Goal: Task Accomplishment & Management: Complete application form

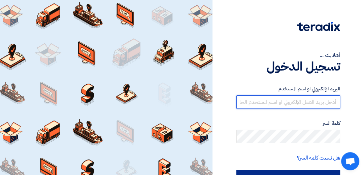
type input "[EMAIL_ADDRESS][DOMAIN_NAME]"
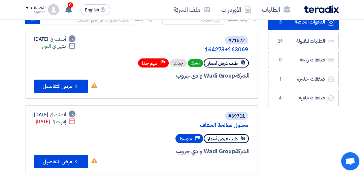
scroll to position [54, 0]
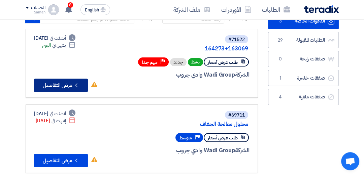
click at [59, 84] on button "Check details عرض التفاصيل" at bounding box center [61, 85] width 54 height 13
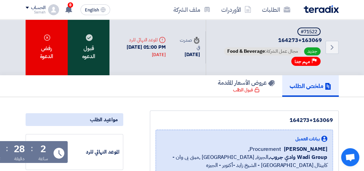
click at [81, 51] on div "قبول الدعوه" at bounding box center [89, 48] width 42 height 56
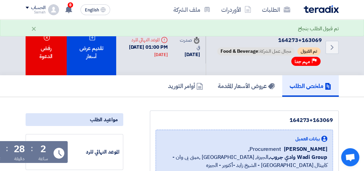
click at [81, 51] on div "تقديم عرض أسعار" at bounding box center [92, 48] width 50 height 56
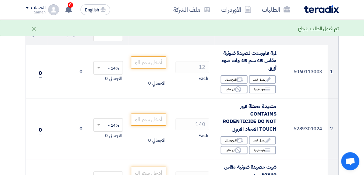
scroll to position [94, 0]
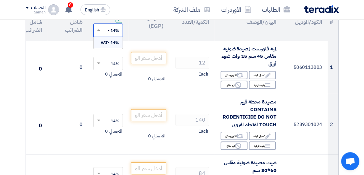
click at [98, 32] on span at bounding box center [98, 30] width 8 height 6
click at [102, 41] on span "14% -VAT" at bounding box center [110, 43] width 19 height 6
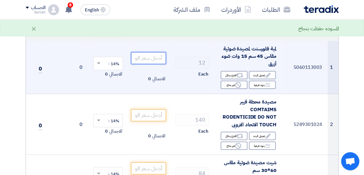
click at [147, 60] on input "number" at bounding box center [148, 58] width 35 height 12
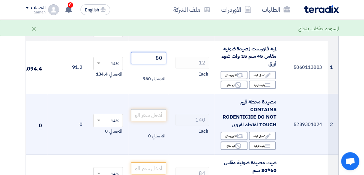
type input "80"
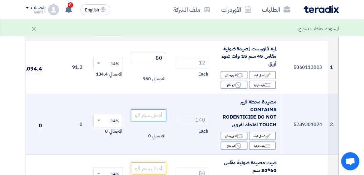
click at [148, 115] on input "number" at bounding box center [148, 115] width 35 height 12
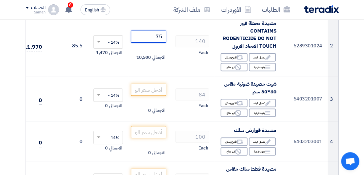
scroll to position [174, 0]
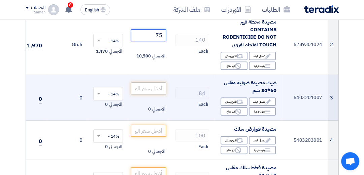
type input "75"
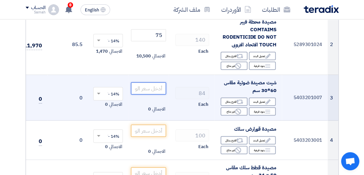
click at [156, 86] on input "number" at bounding box center [148, 88] width 35 height 12
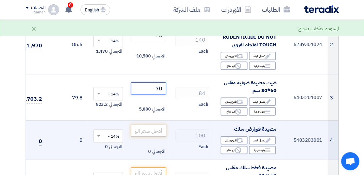
type input "70"
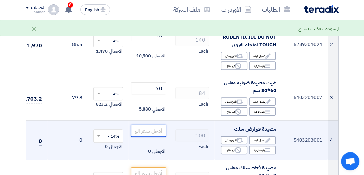
click at [152, 131] on input "number" at bounding box center [148, 131] width 35 height 12
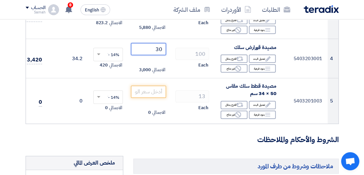
scroll to position [258, 0]
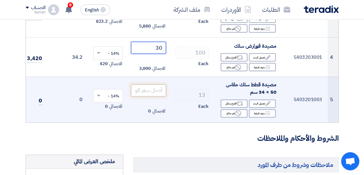
type input "30"
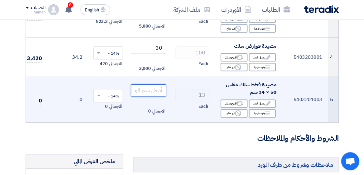
click at [156, 92] on input "number" at bounding box center [148, 91] width 35 height 12
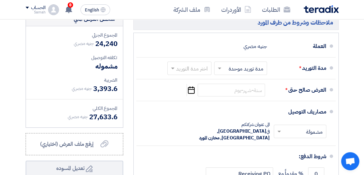
scroll to position [402, 0]
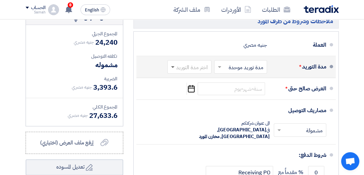
type input "300"
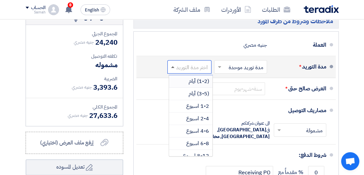
click at [173, 68] on span at bounding box center [172, 67] width 3 height 2
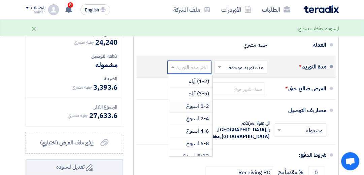
click at [184, 110] on div "1-2 اسبوع" at bounding box center [190, 106] width 43 height 12
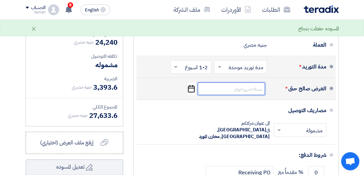
click at [228, 95] on input at bounding box center [231, 88] width 67 height 13
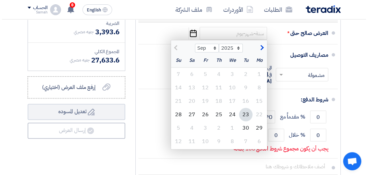
scroll to position [463, 0]
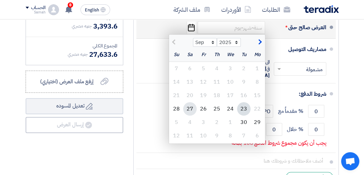
click at [188, 113] on div "27" at bounding box center [189, 108] width 13 height 13
type input "[DATE]"
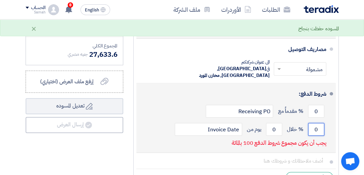
drag, startPoint x: 318, startPoint y: 126, endPoint x: 307, endPoint y: 128, distance: 11.3
click at [307, 128] on div "0 % خلال 0 يوم من Invoice Date" at bounding box center [234, 130] width 185 height 18
type input "100"
drag, startPoint x: 277, startPoint y: 125, endPoint x: 266, endPoint y: 128, distance: 11.7
click at [266, 128] on input "0" at bounding box center [274, 129] width 16 height 13
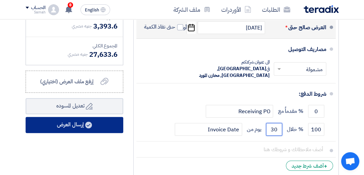
type input "30"
click at [72, 127] on button "إرسال العرض" at bounding box center [75, 125] width 98 height 16
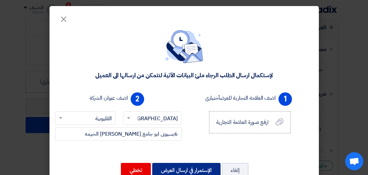
click at [196, 168] on button "الإستمرار في ارسال العرض" at bounding box center [186, 170] width 68 height 15
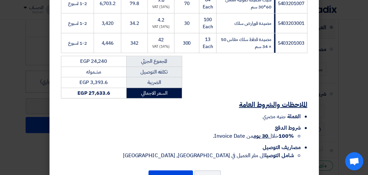
scroll to position [236, 0]
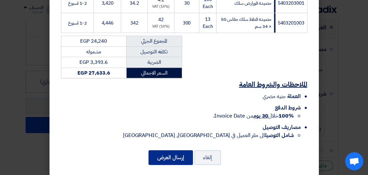
click at [174, 151] on button "إرسال العرض" at bounding box center [170, 158] width 44 height 15
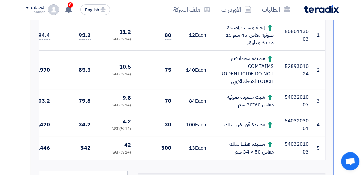
scroll to position [268, 0]
